Goal: Task Accomplishment & Management: Manage account settings

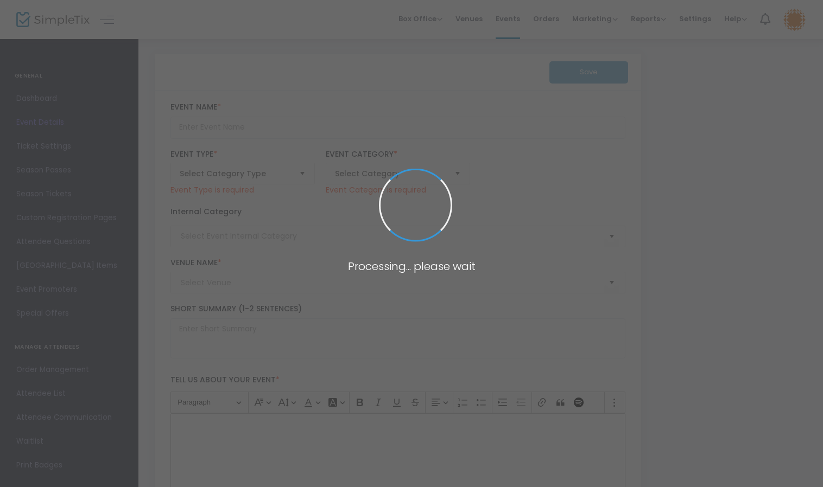
type input "📚🍸 June Book Party | Before I Let Go by [PERSON_NAME] @ Republic Latin Fusion"
type textarea "Join us for our ⭐️ Signature Trademark Event: Book Party📅 [DATE]⏰ 7:00 PM – 9:0…"
checkbox input "true"
type input "Buy Tickets"
type input "Republic Latin Fusion"
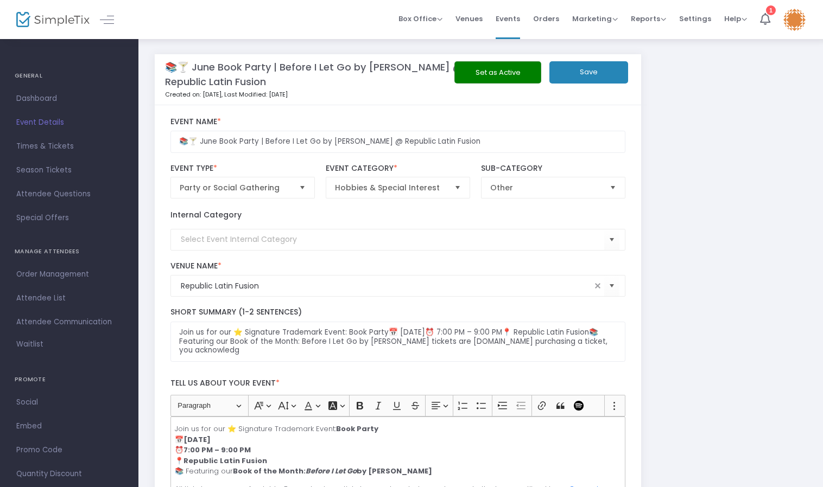
click at [34, 122] on span "Event Details" at bounding box center [69, 123] width 106 height 14
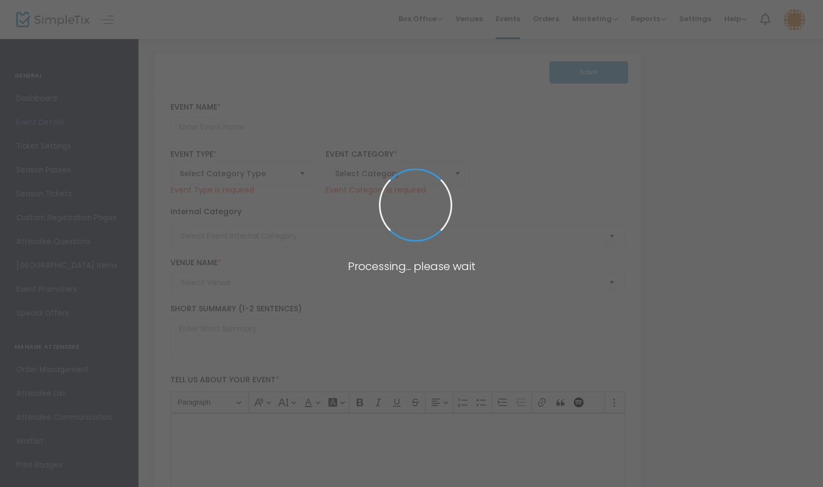
type input "📚🍸 June Book Party | Before I Let Go by [PERSON_NAME] @ Republic Latin Fusion"
type textarea "Join us for our ⭐️ Signature Trademark Event: Book Party📅 [DATE]⏰ 7:00 PM – 9:0…"
checkbox input "true"
type input "Buy Tickets"
type input "Republic Latin Fusion"
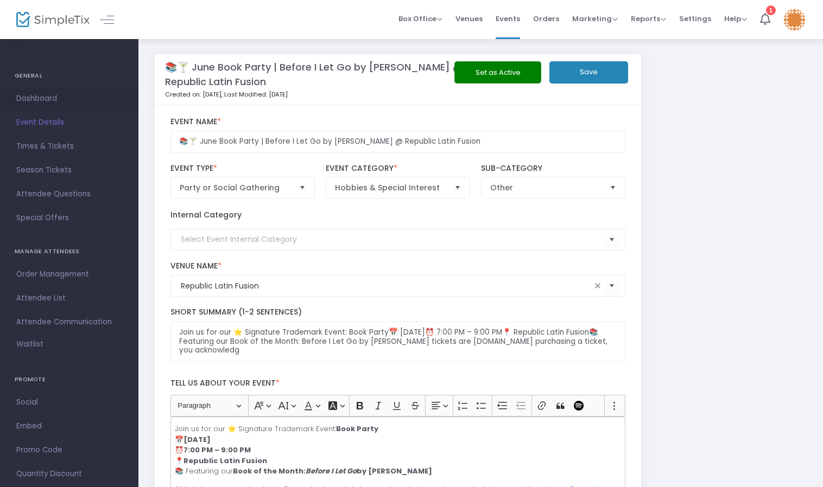
click at [26, 102] on span "Dashboard" at bounding box center [69, 99] width 106 height 14
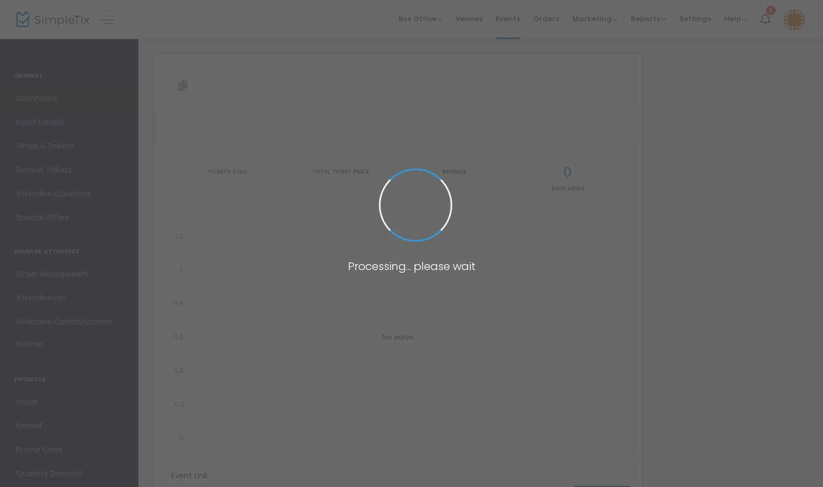
type input "[URL][DOMAIN_NAME][PERSON_NAME]"
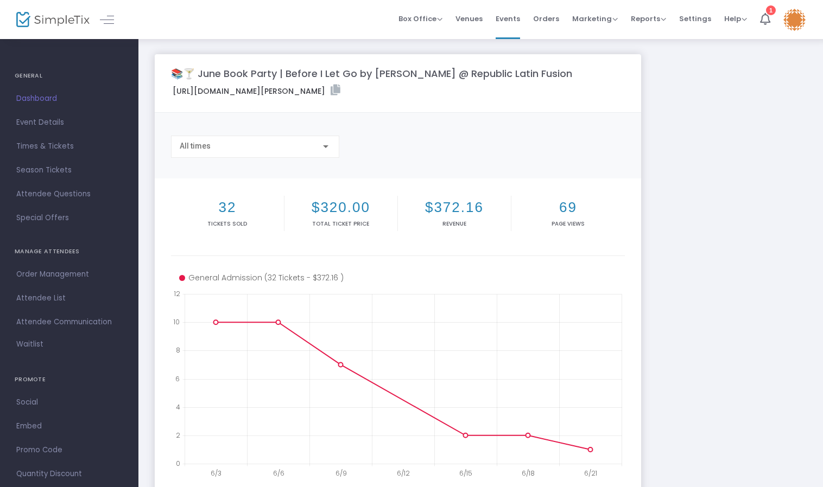
click at [242, 137] on div "All times" at bounding box center [255, 144] width 151 height 20
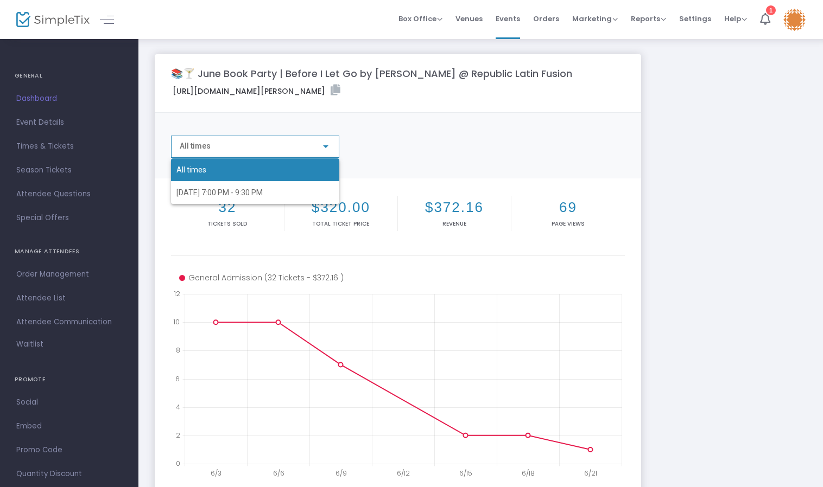
click at [243, 140] on div at bounding box center [411, 243] width 823 height 487
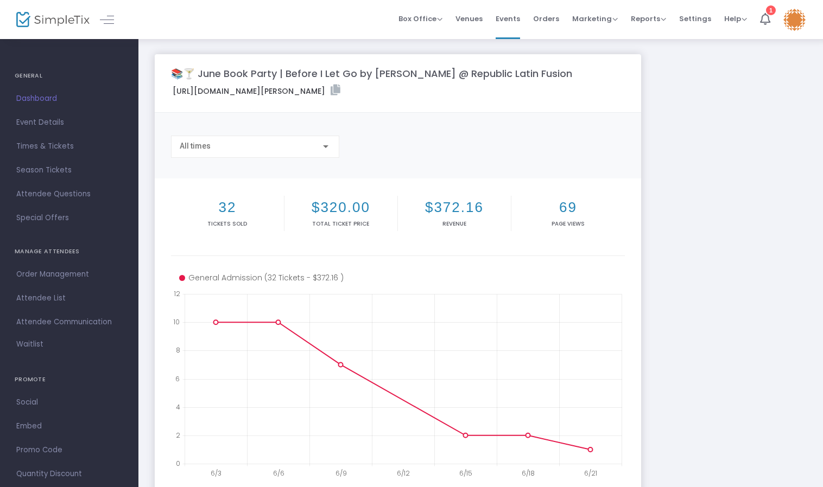
click at [323, 147] on div at bounding box center [325, 146] width 5 height 3
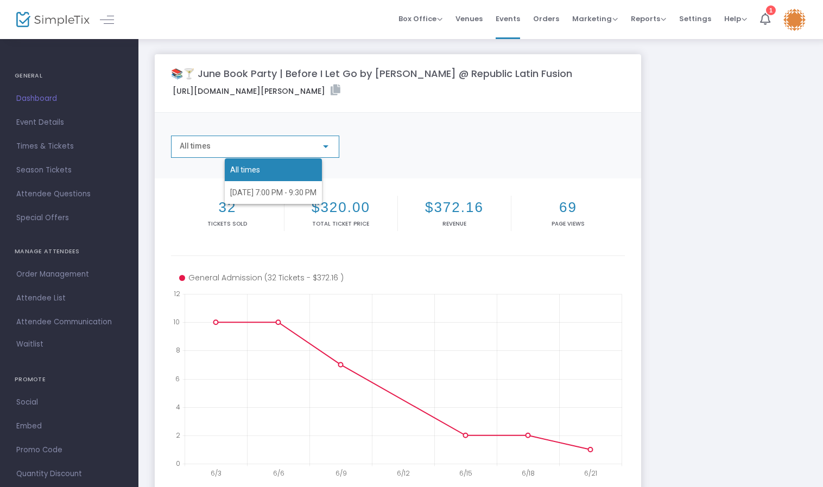
click at [323, 147] on div at bounding box center [411, 243] width 823 height 487
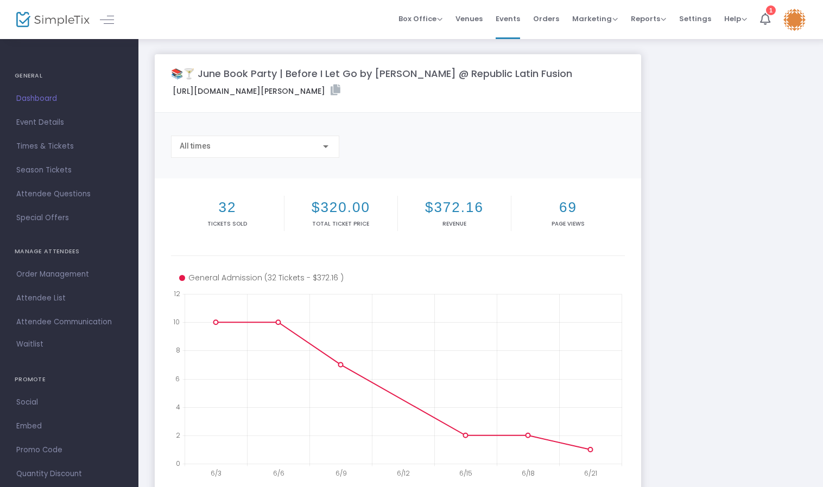
click at [737, 267] on div "📚🍸 June Book Party | Before I Let Go by [PERSON_NAME] @ Republic Latin Fusion […" at bounding box center [480, 324] width 663 height 540
click at [48, 302] on span "Attendee List" at bounding box center [69, 298] width 106 height 14
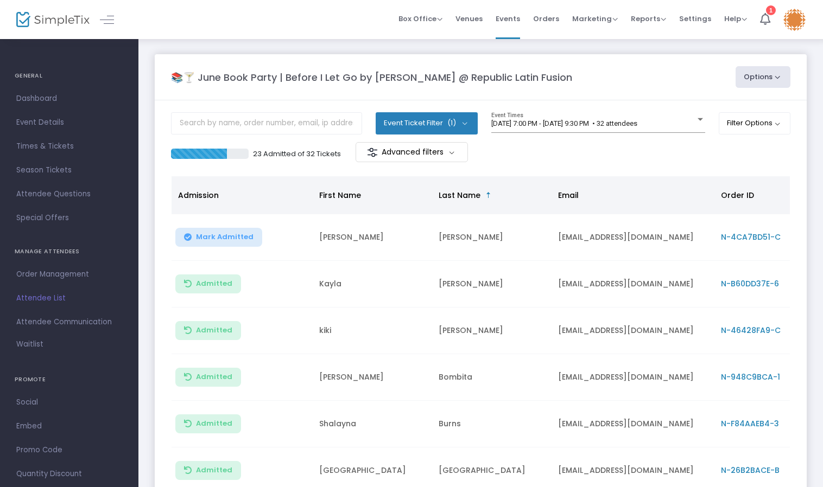
scroll to position [177, 0]
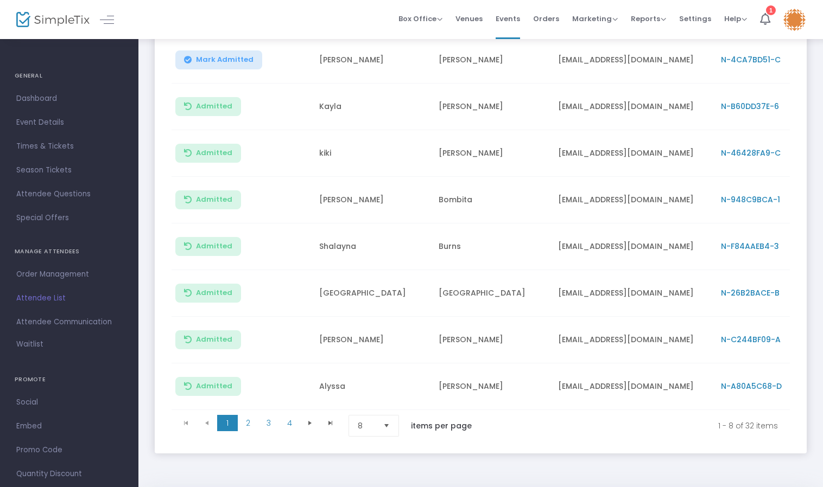
click at [698, 473] on div "📚🍸 June Book Party | Before I Let Go by [PERSON_NAME] @ Republic Latin Fusion O…" at bounding box center [480, 176] width 684 height 631
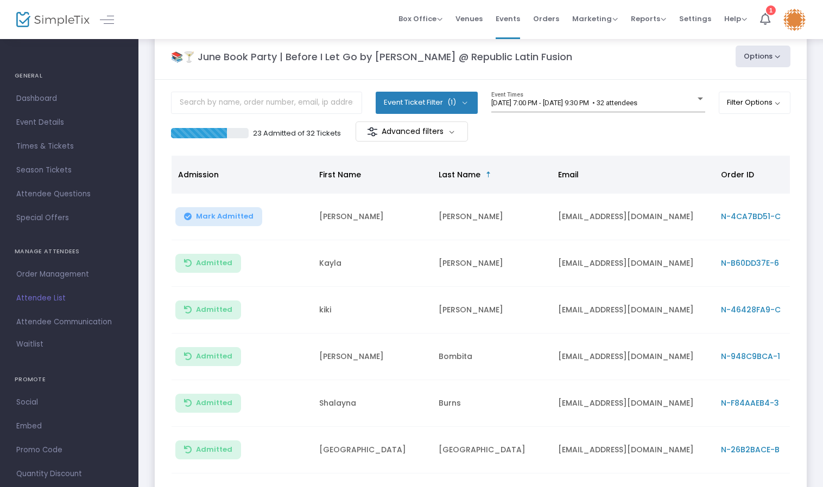
click at [429, 106] on button "Event Ticket Filter (1)" at bounding box center [427, 103] width 102 height 22
click at [541, 104] on span "[DATE] 7:00 PM - [DATE] 9:30 PM • 32 attendees" at bounding box center [564, 103] width 146 height 8
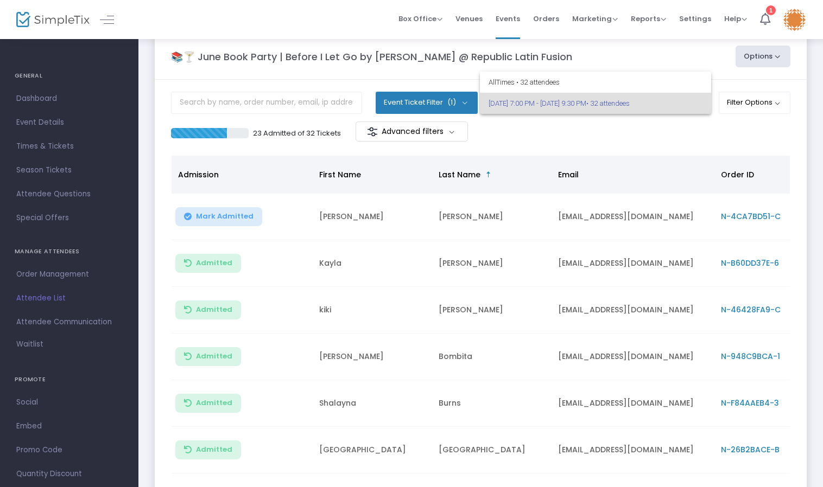
click at [635, 62] on div at bounding box center [411, 243] width 823 height 487
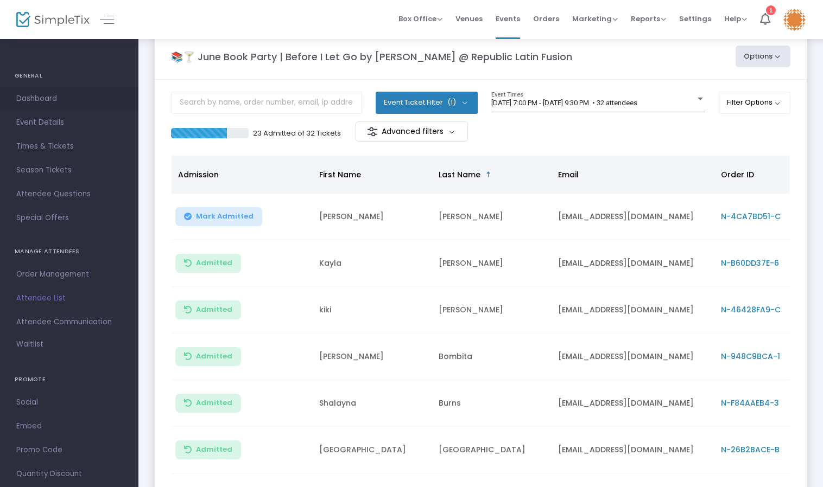
click at [50, 97] on span "Dashboard" at bounding box center [69, 99] width 106 height 14
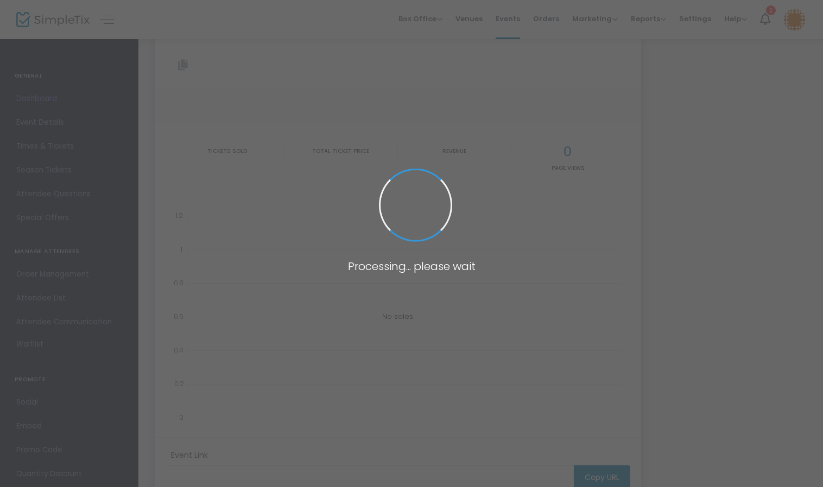
type input "[URL][DOMAIN_NAME][PERSON_NAME]"
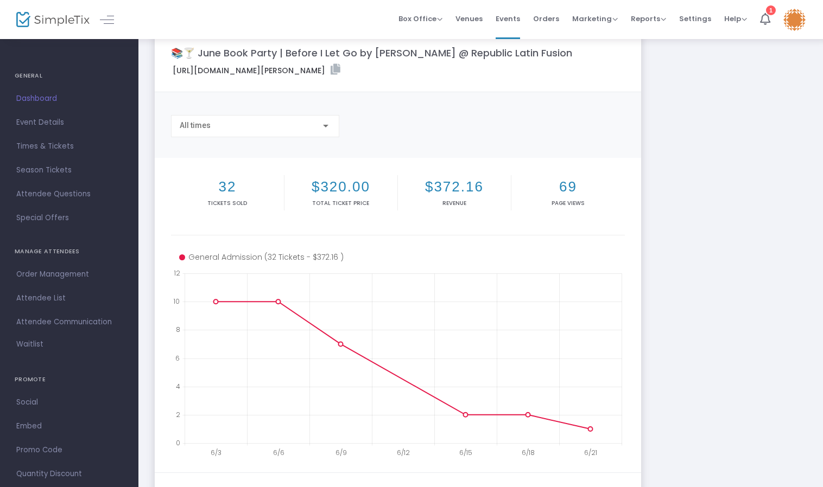
click at [435, 136] on div "All times" at bounding box center [398, 130] width 464 height 31
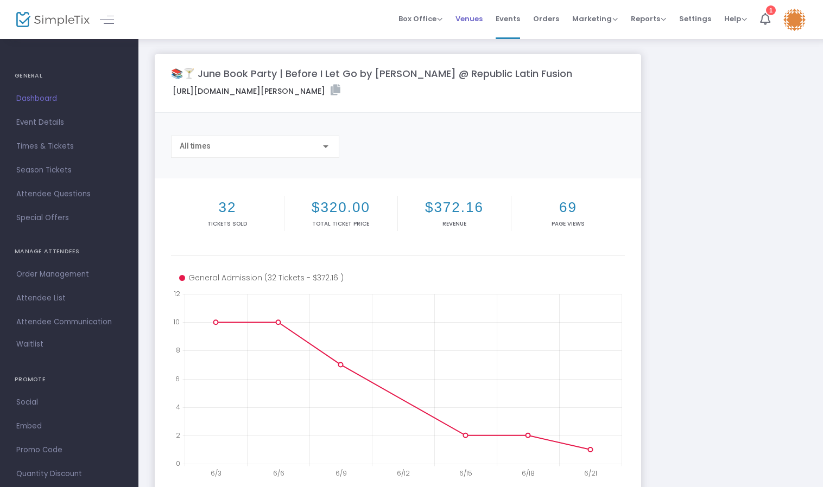
click at [476, 24] on span "Venues" at bounding box center [468, 19] width 27 height 28
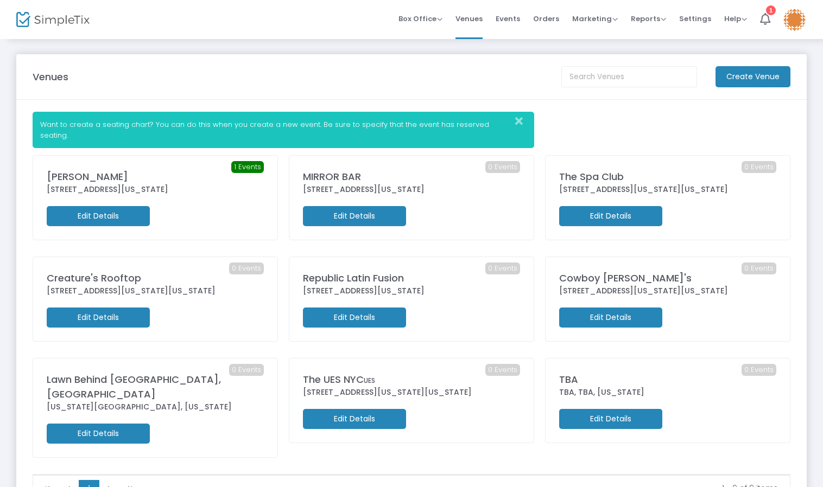
click at [106, 169] on div "[PERSON_NAME]" at bounding box center [155, 176] width 217 height 15
click at [185, 206] on div at bounding box center [212, 216] width 114 height 20
click at [120, 209] on m-button "Edit Details" at bounding box center [98, 216] width 103 height 20
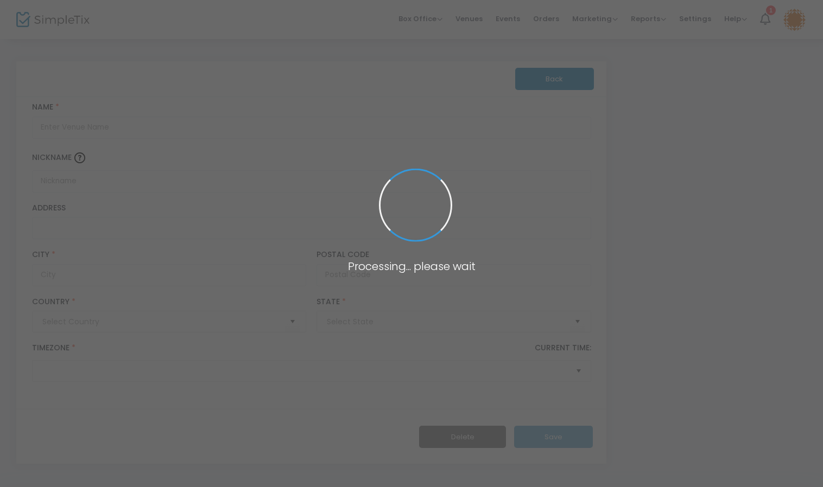
type input "[GEOGRAPHIC_DATA]"
type input "[PERSON_NAME]"
type input "[STREET_ADDRESS]"
type input "[GEOGRAPHIC_DATA]"
type input "11249"
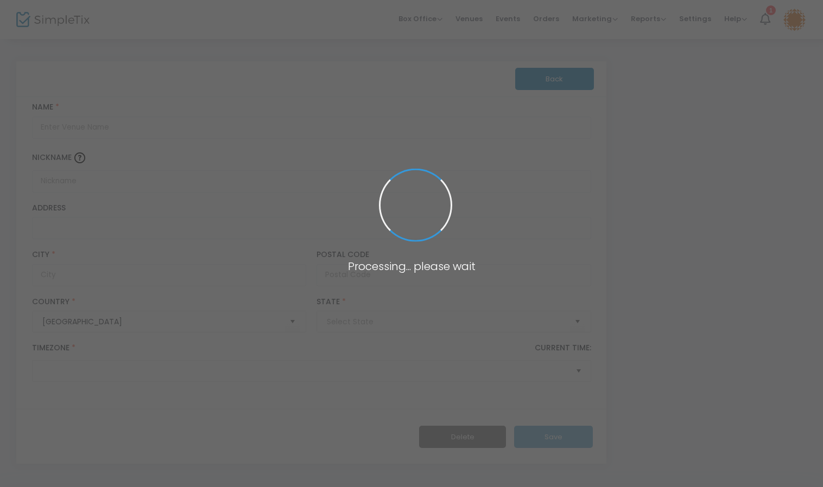
type input "[GEOGRAPHIC_DATA]"
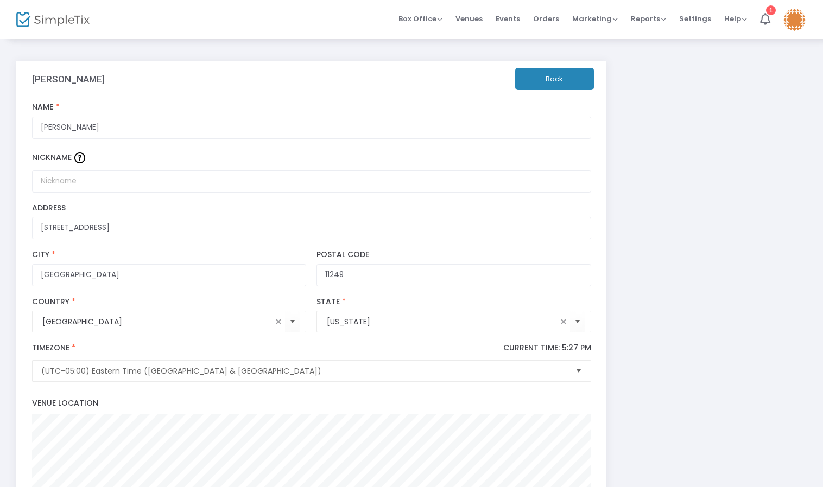
click at [717, 364] on div "[PERSON_NAME] Back [PERSON_NAME] Name * Nickname [GEOGRAPHIC_DATA] Address [GEO…" at bounding box center [411, 468] width 801 height 828
click at [549, 23] on span "Orders" at bounding box center [546, 19] width 26 height 28
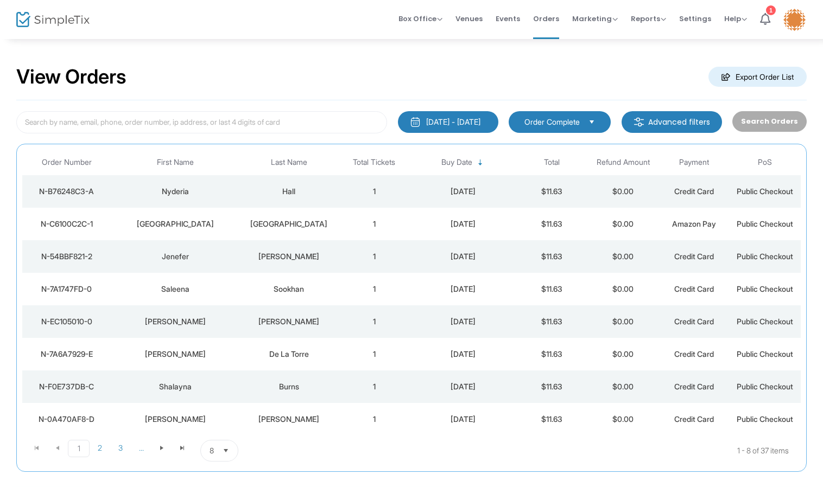
click at [227, 451] on span "Select" at bounding box center [226, 451] width 18 height 18
click at [218, 433] on span "100" at bounding box center [215, 428] width 12 height 11
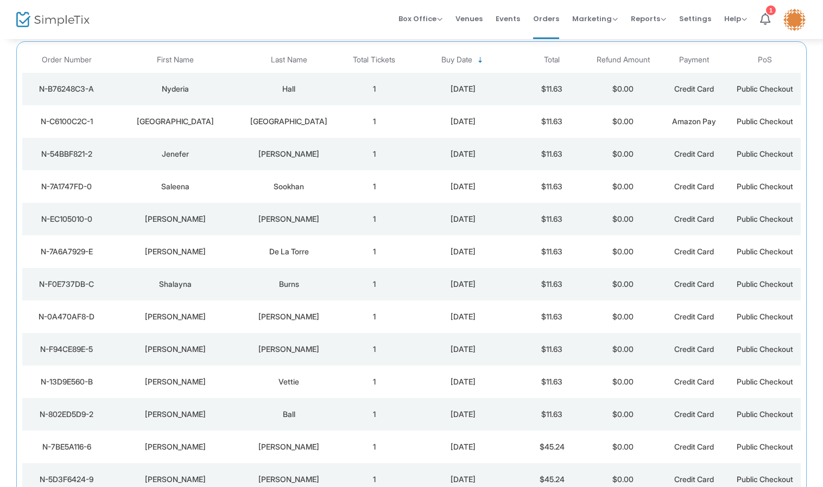
scroll to position [90, 0]
